Goal: Information Seeking & Learning: Understand process/instructions

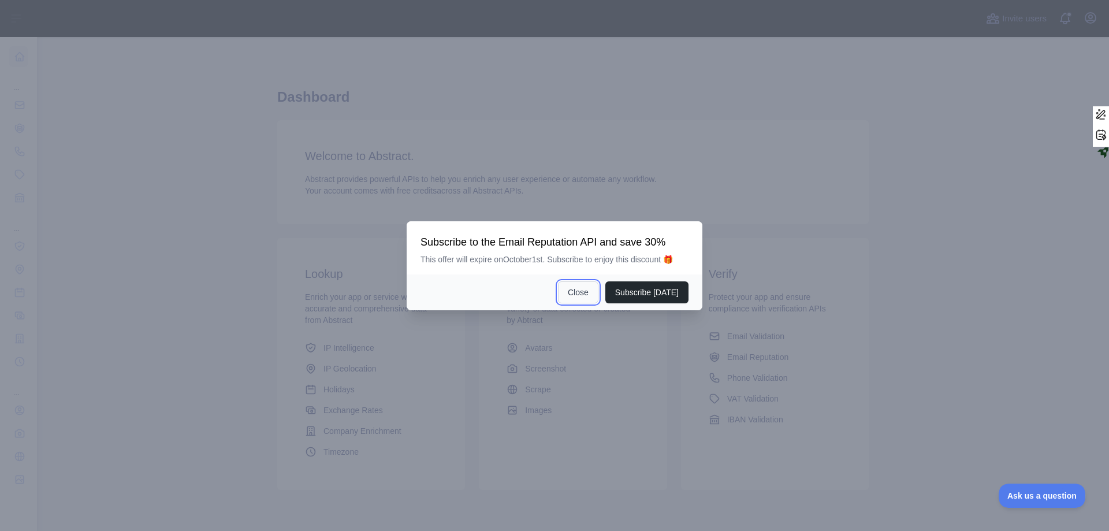
click at [569, 291] on button "Close" at bounding box center [578, 292] width 40 height 22
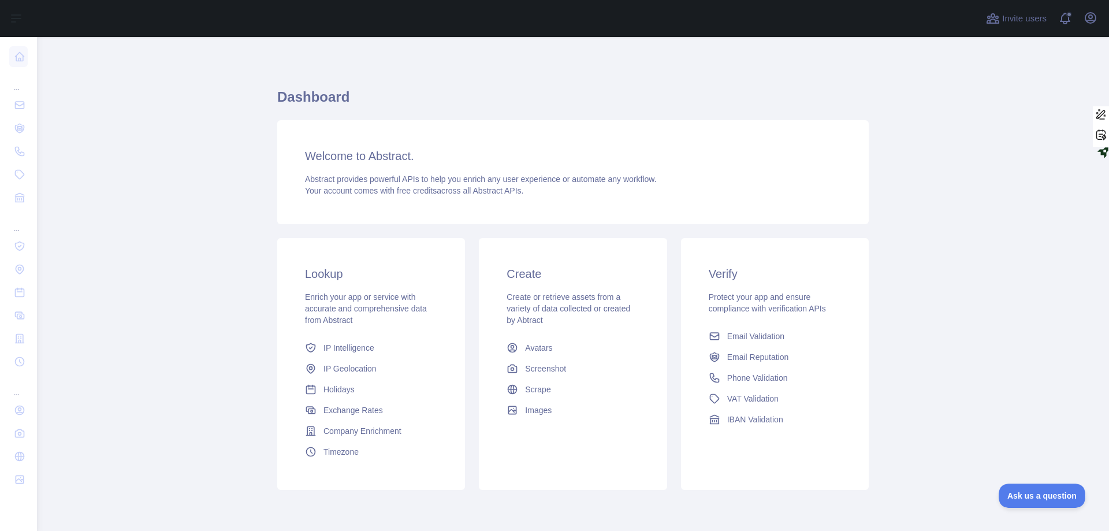
scroll to position [44, 0]
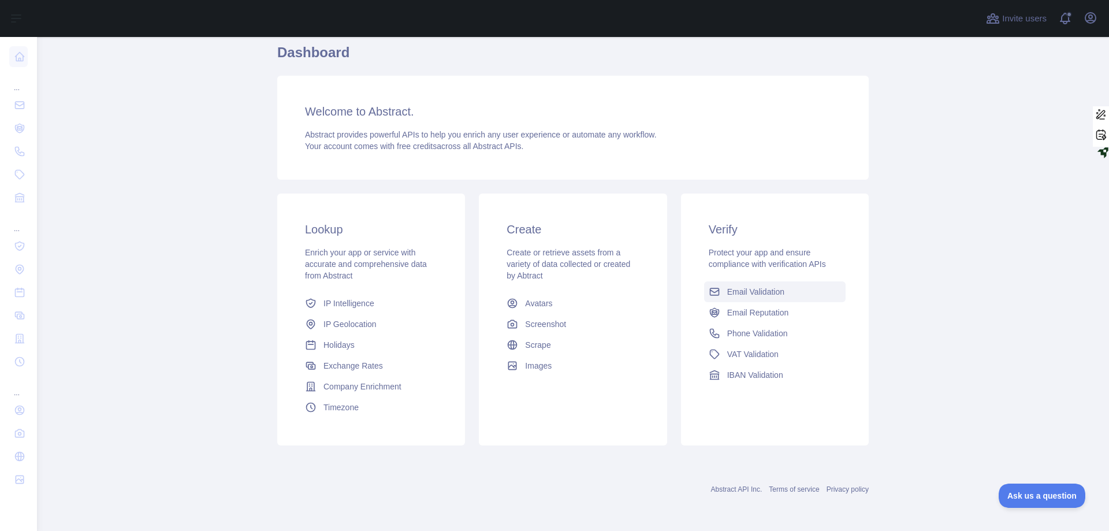
click at [765, 291] on span "Email Validation" at bounding box center [755, 292] width 57 height 12
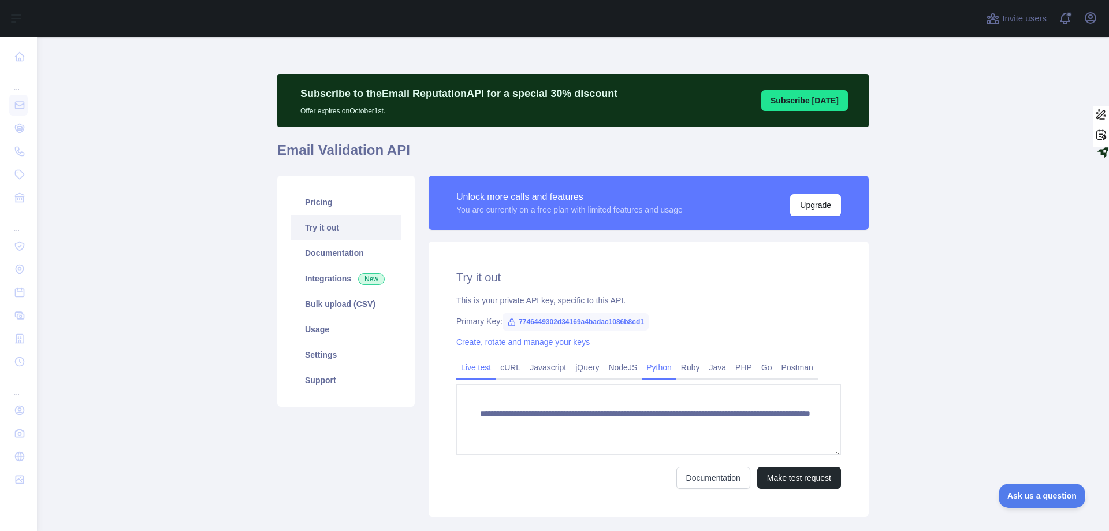
click at [651, 366] on link "Python" at bounding box center [659, 367] width 35 height 18
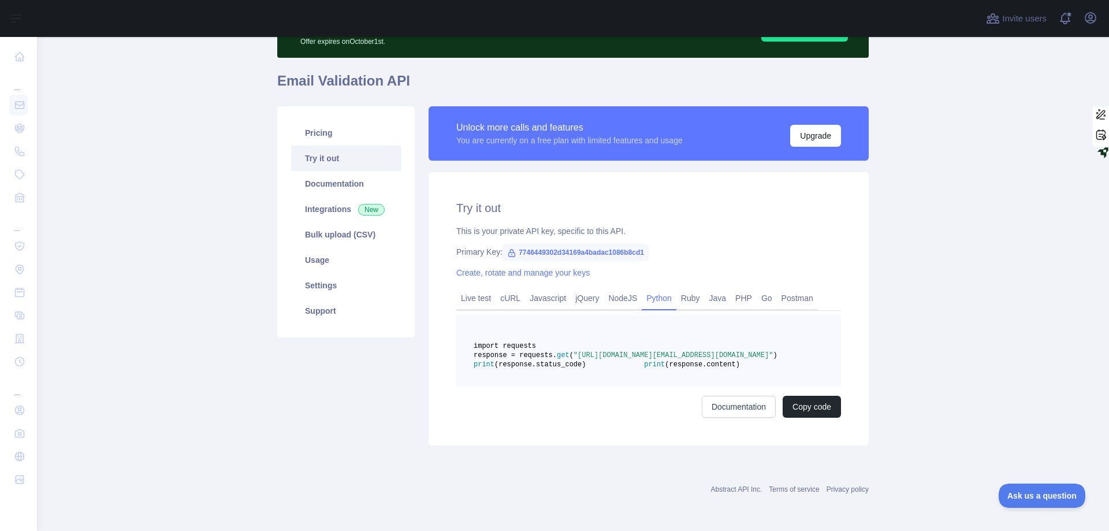
scroll to position [97, 0]
click at [326, 247] on link "Usage" at bounding box center [346, 259] width 110 height 25
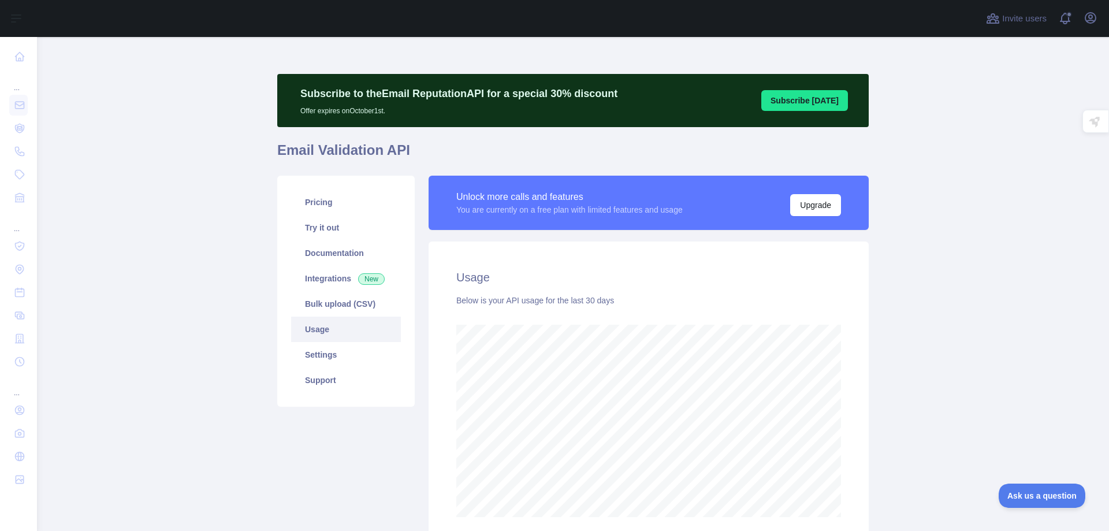
scroll to position [99, 0]
